Goal: Browse casually: Explore the website without a specific task or goal

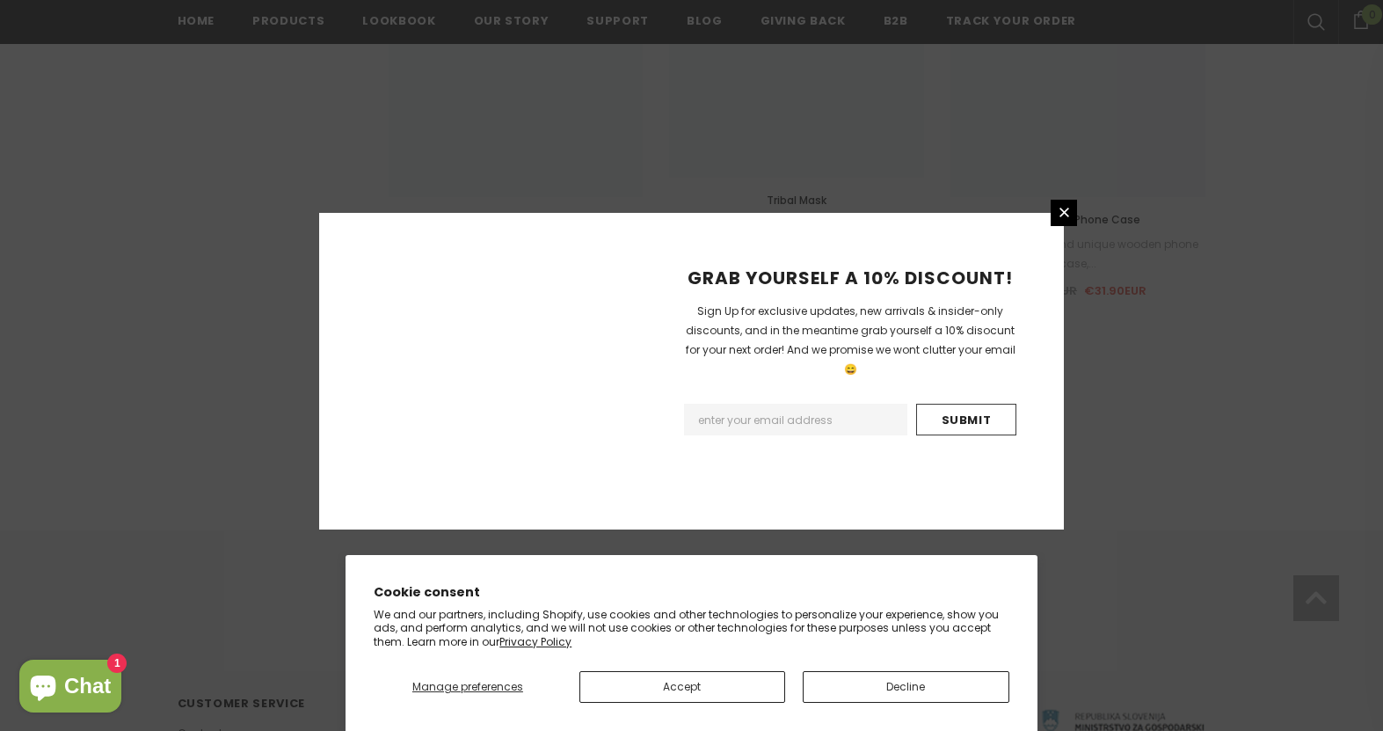
scroll to position [2048, 0]
